Goal: Information Seeking & Learning: Check status

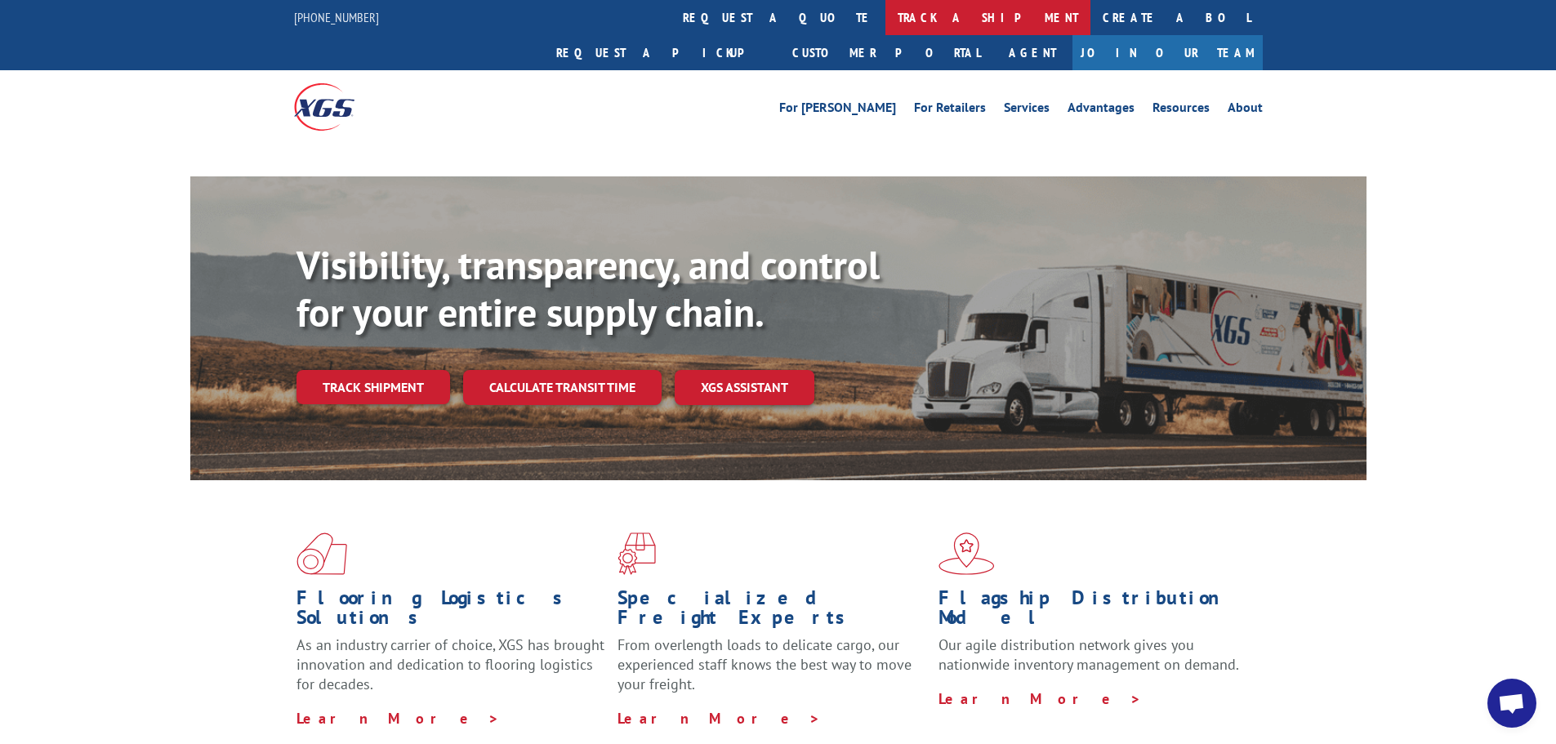
click at [886, 13] on link "track a shipment" at bounding box center [988, 17] width 205 height 35
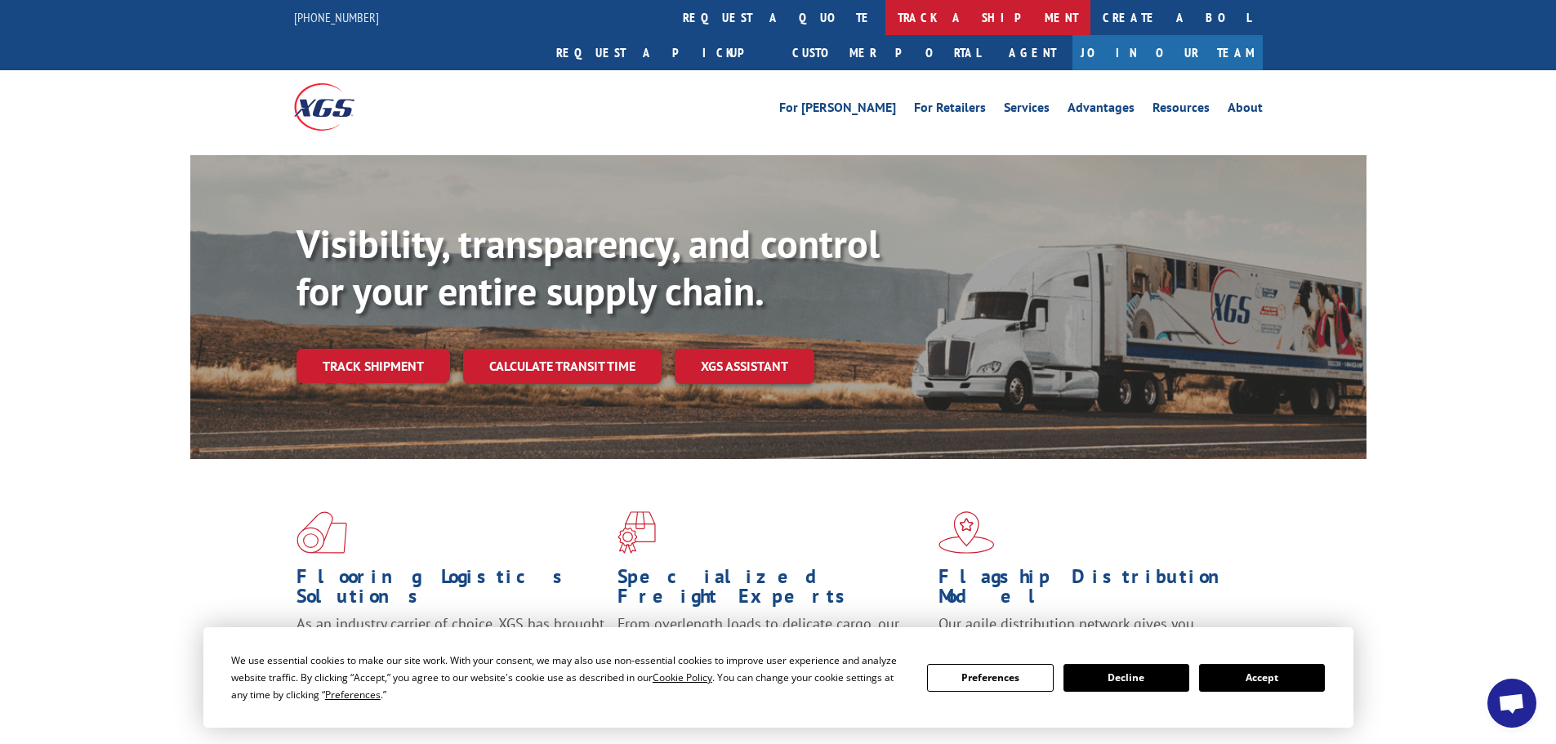
click at [886, 9] on link "track a shipment" at bounding box center [988, 17] width 205 height 35
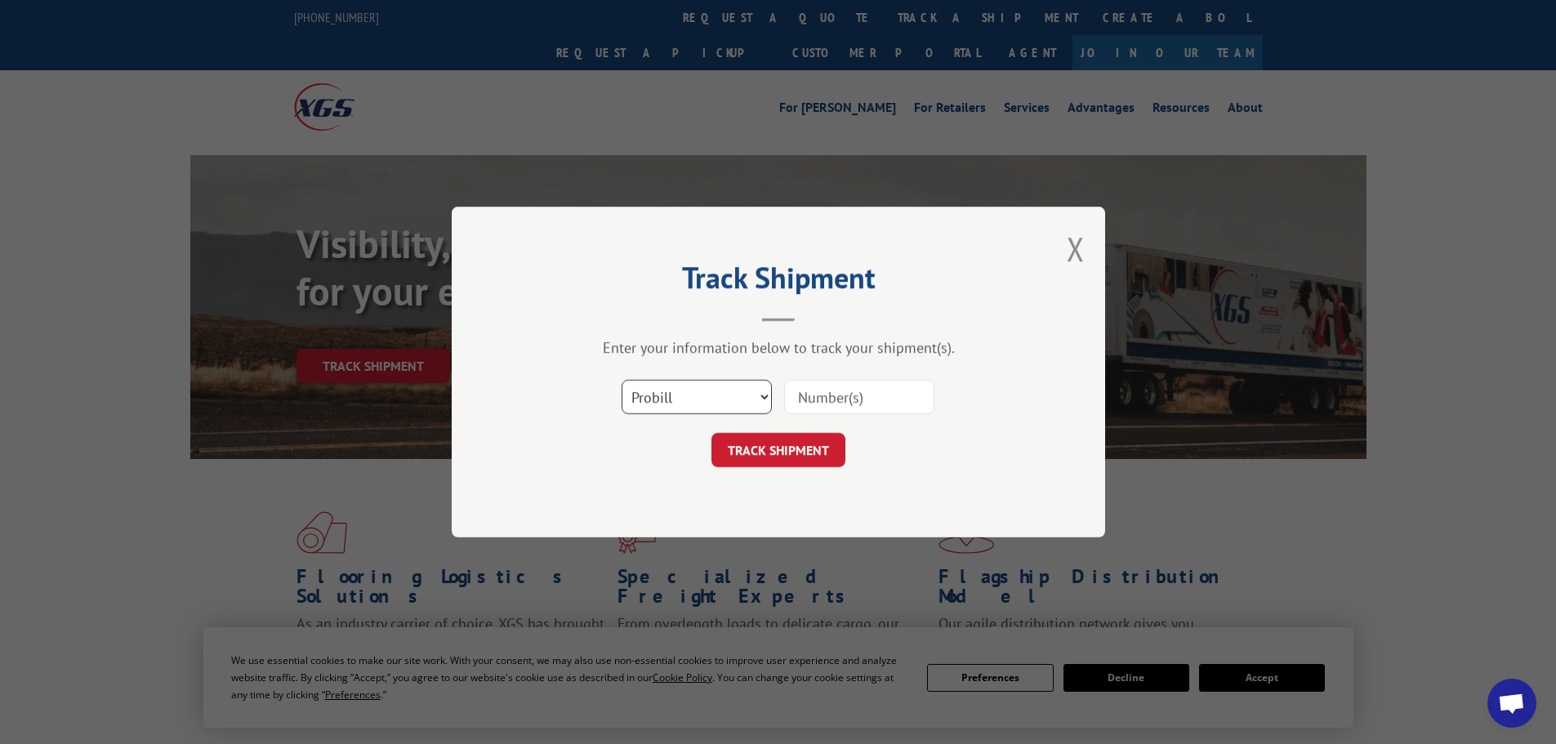
click at [743, 403] on select "Select category... Probill BOL PO" at bounding box center [697, 397] width 150 height 34
click at [622, 380] on select "Select category... Probill BOL PO" at bounding box center [697, 397] width 150 height 34
click at [730, 393] on select "Select category... Probill BOL PO" at bounding box center [697, 397] width 150 height 34
select select "probill"
click at [622, 380] on select "Select category... Probill BOL PO" at bounding box center [697, 397] width 150 height 34
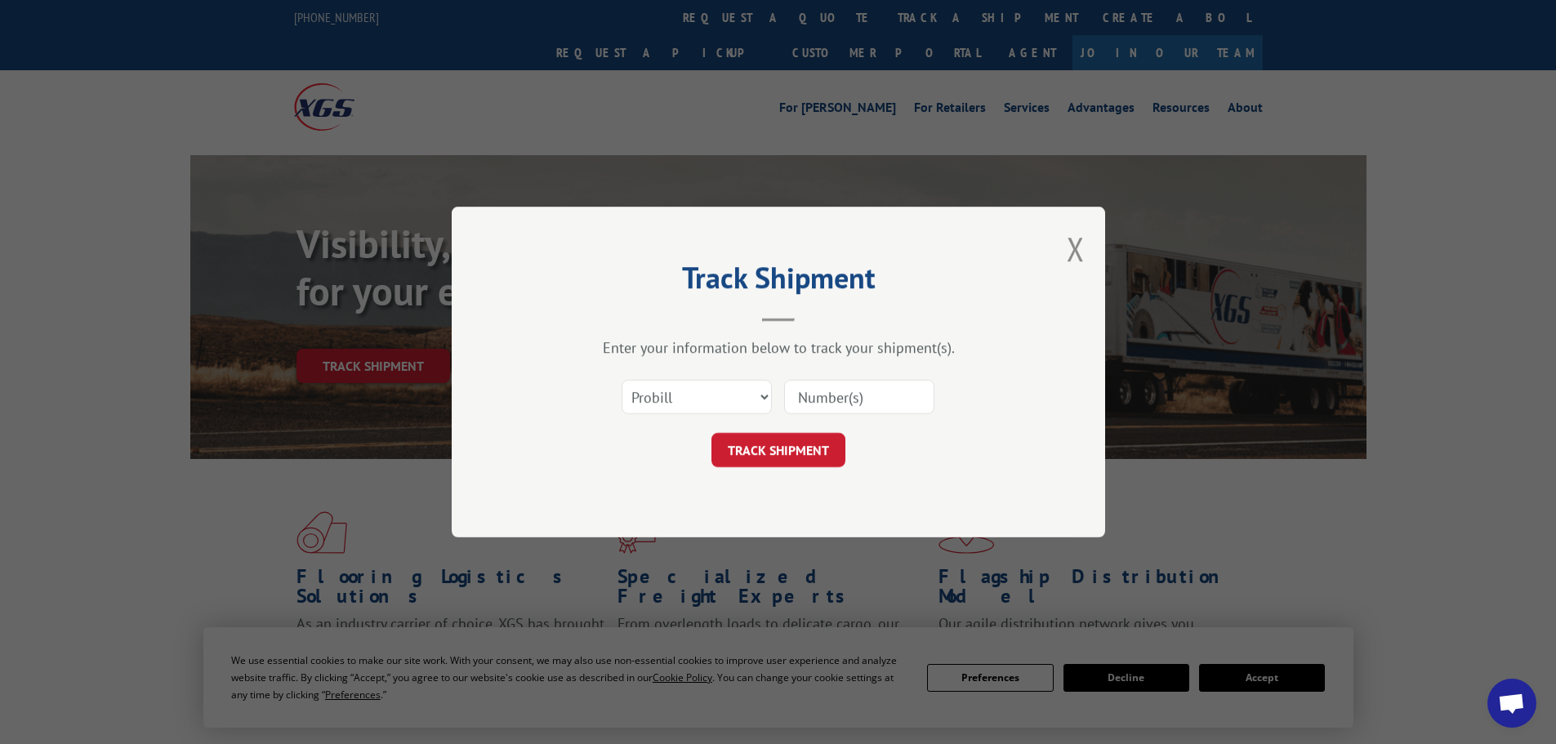
click at [824, 399] on input at bounding box center [859, 397] width 150 height 34
paste input "17261443"
type input "17261443"
click at [803, 454] on button "TRACK SHIPMENT" at bounding box center [779, 450] width 134 height 34
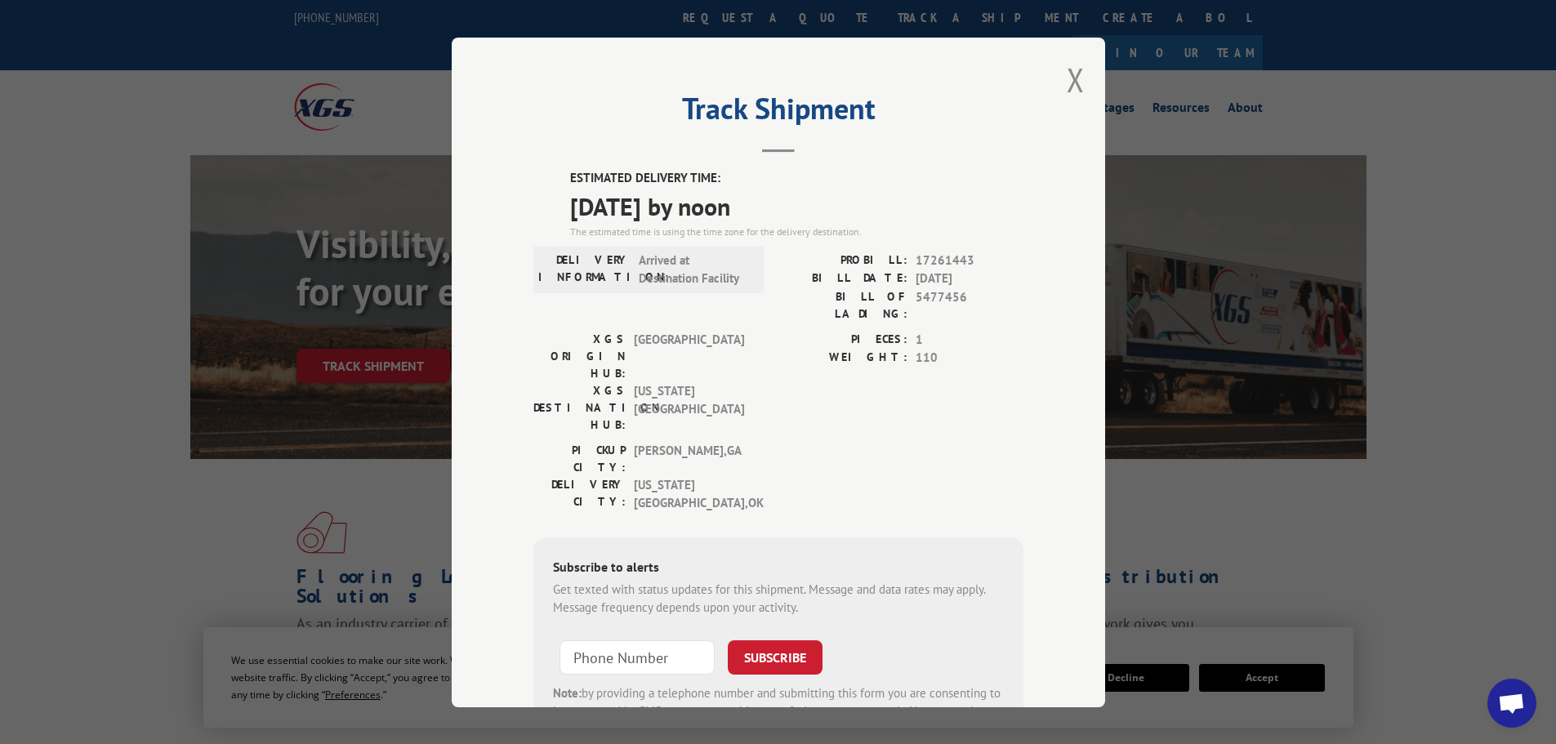
drag, startPoint x: 549, startPoint y: 179, endPoint x: 659, endPoint y: 6, distance: 204.9
click at [754, 202] on div "ESTIMATED DELIVERY TIME: [DATE] by noon The estimated time is using the time zo…" at bounding box center [779, 464] width 490 height 590
